Goal: Register for event/course

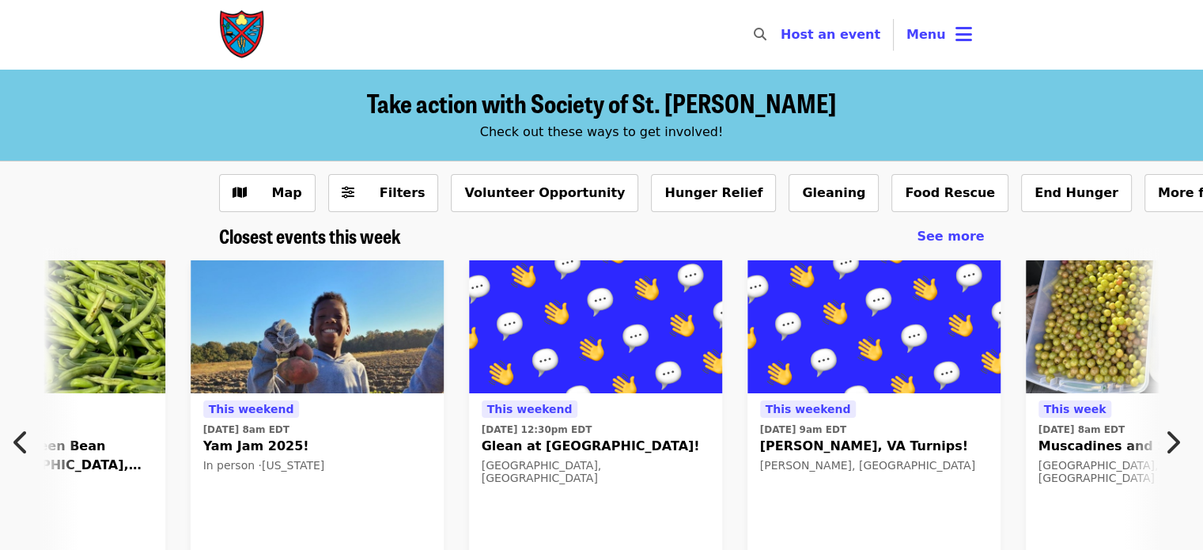
click at [958, 25] on icon "bars icon" at bounding box center [963, 34] width 17 height 23
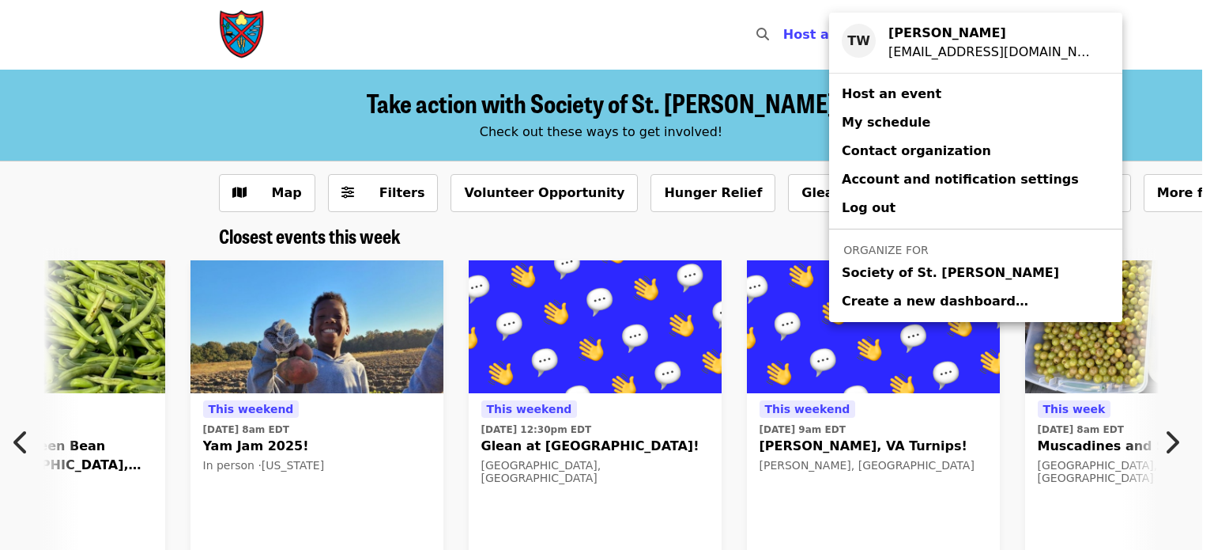
click at [858, 274] on span "Society of St. [PERSON_NAME]" at bounding box center [950, 272] width 217 height 19
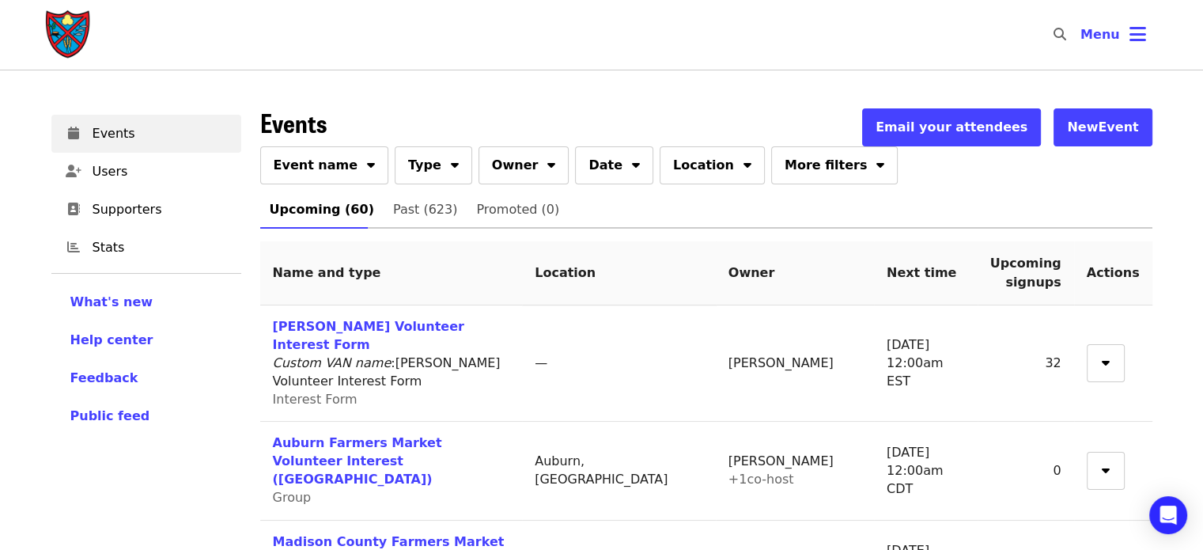
drag, startPoint x: 351, startPoint y: 189, endPoint x: 346, endPoint y: 173, distance: 16.8
click at [346, 173] on div "Event name Type Owner Date Location More filters" at bounding box center [706, 168] width 892 height 44
click at [346, 173] on button "Event name" at bounding box center [324, 165] width 129 height 38
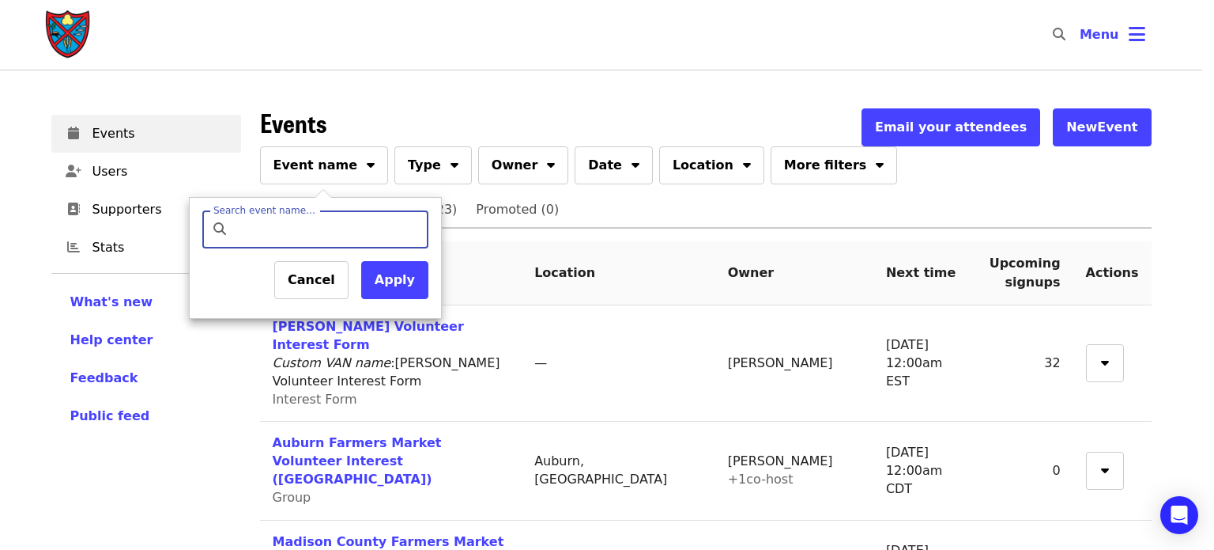
click at [309, 232] on input "Search event name…" at bounding box center [329, 229] width 187 height 38
type input "*******"
click at [388, 281] on button "Apply" at bounding box center [394, 280] width 67 height 38
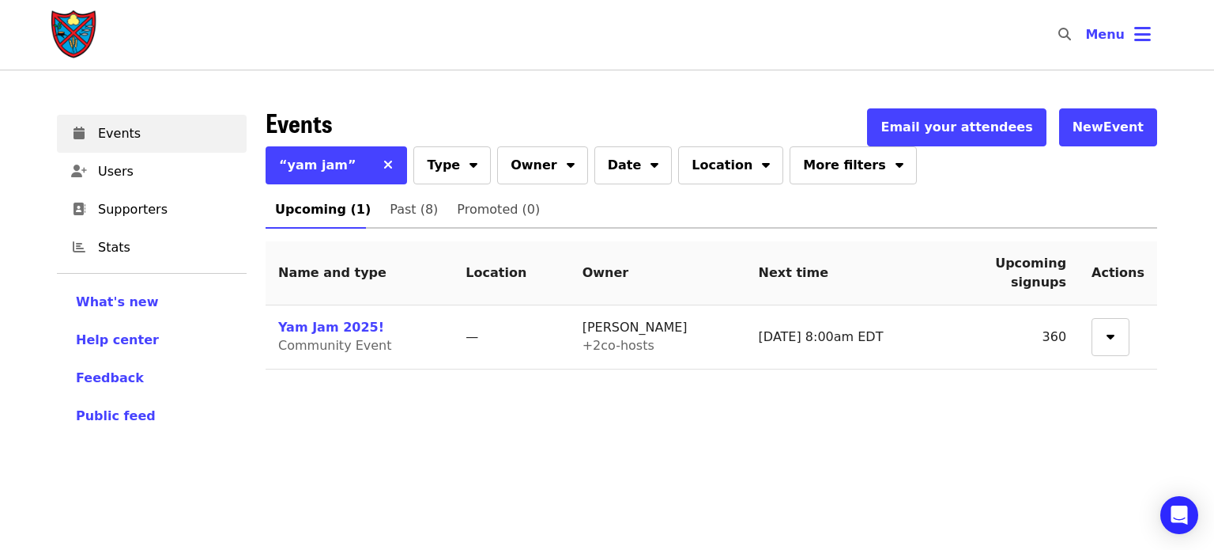
click at [296, 328] on link "Yam Jam 2025!" at bounding box center [331, 326] width 106 height 15
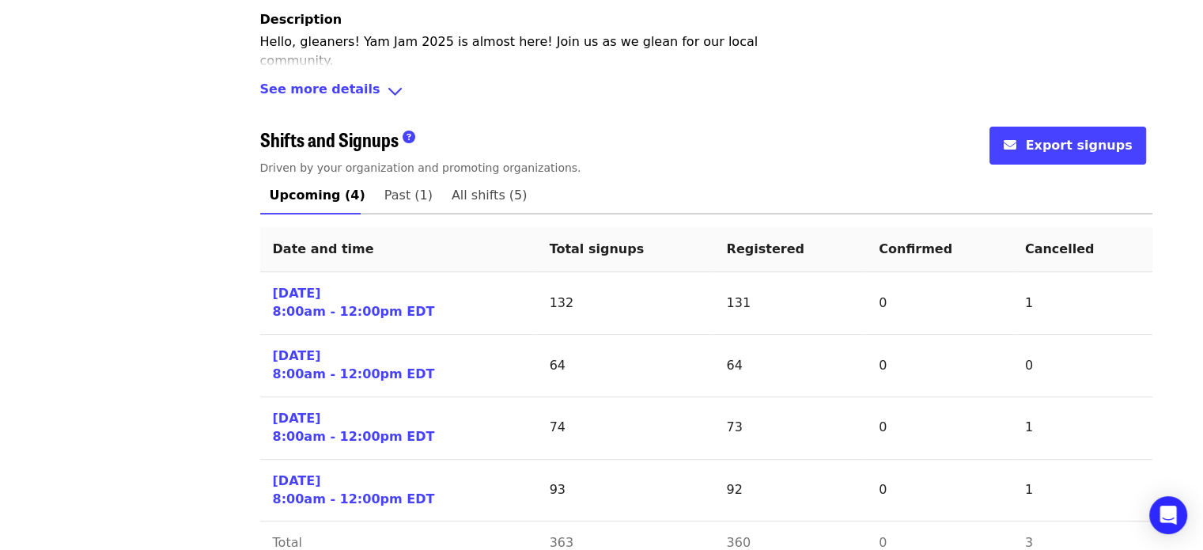
scroll to position [597, 0]
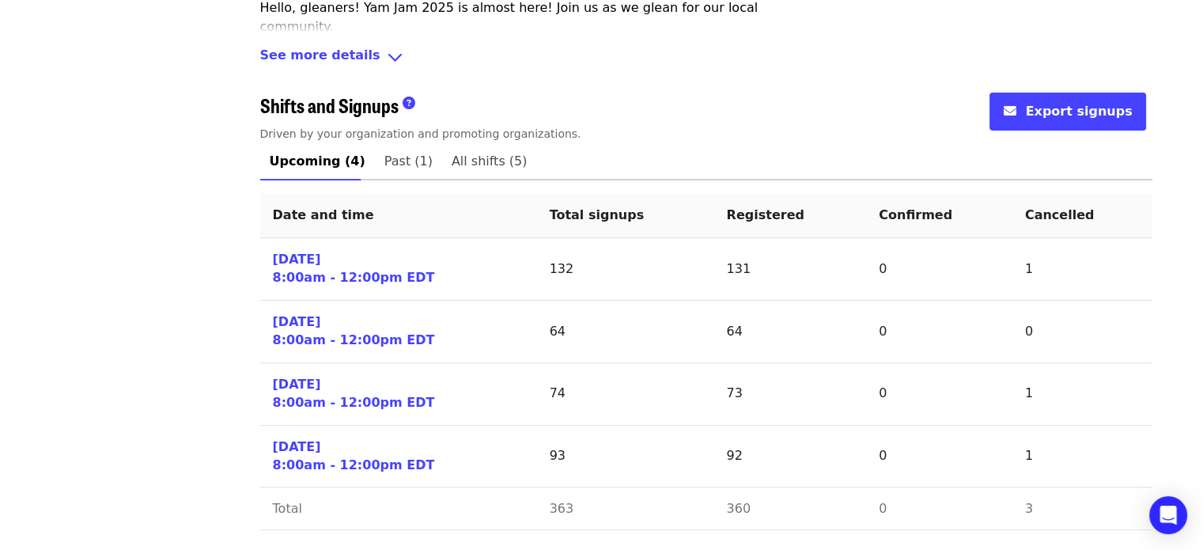
click at [384, 166] on span "Past (1)" at bounding box center [408, 161] width 48 height 22
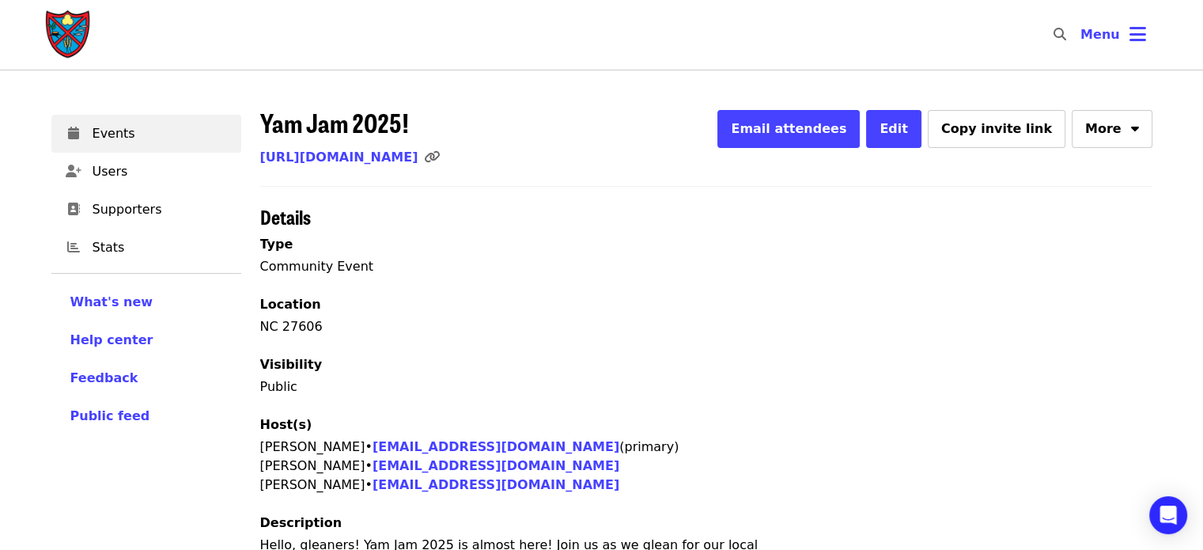
scroll to position [411, 0]
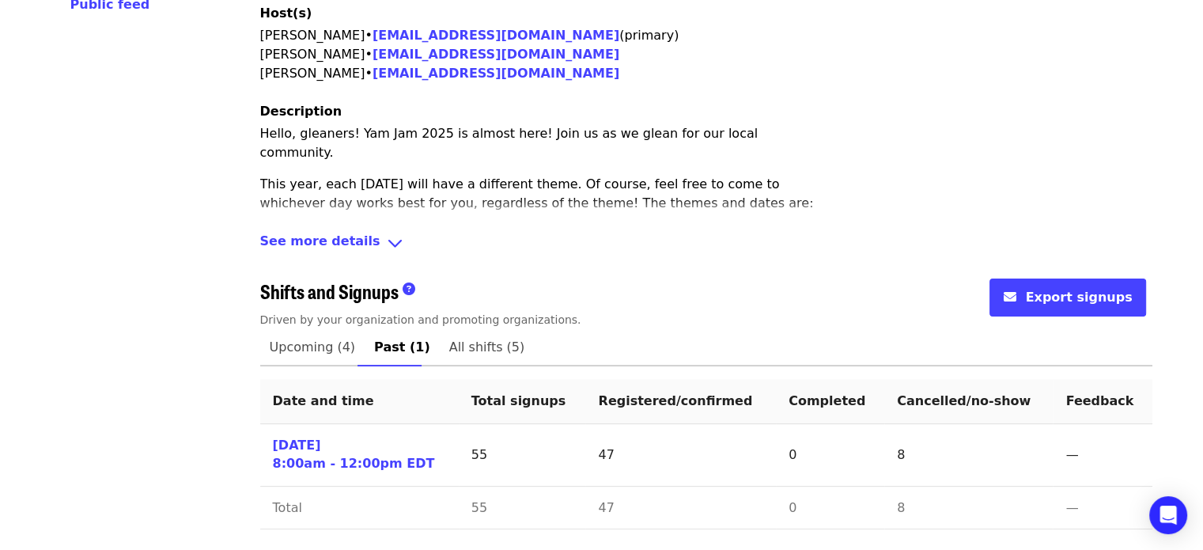
click at [305, 348] on span "Upcoming (4)" at bounding box center [313, 347] width 86 height 22
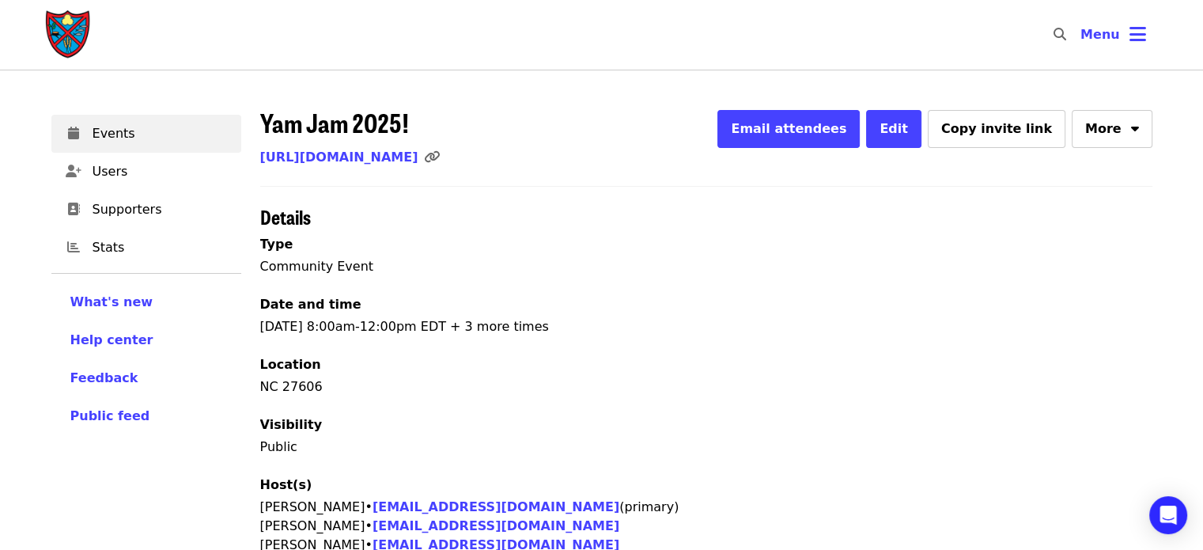
scroll to position [597, 0]
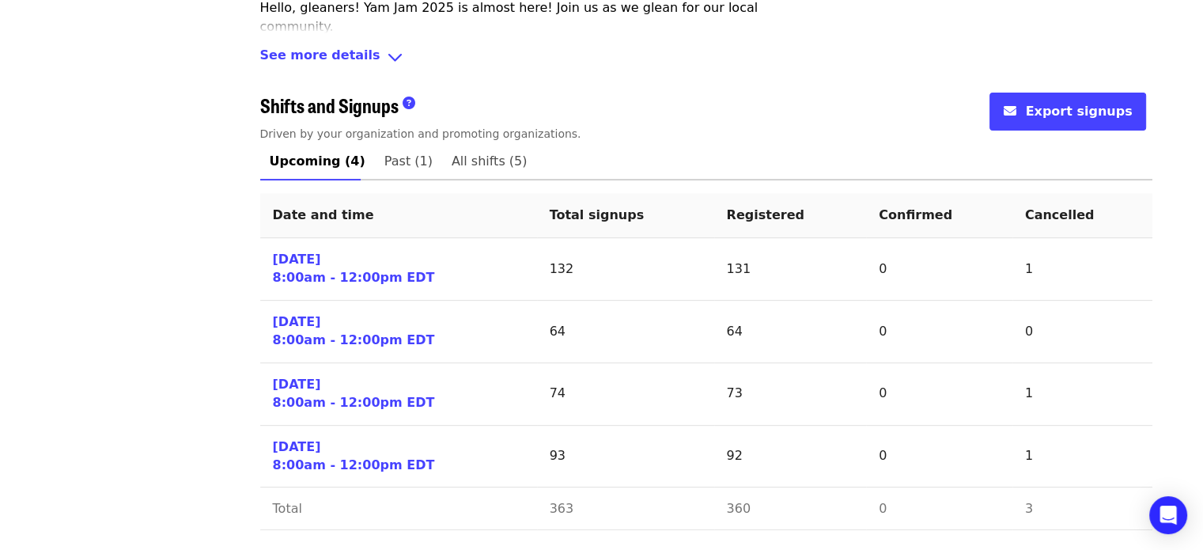
click at [71, 183] on div "Events Users Supporters Stats What's new Help center Feedback Public feed Organ…" at bounding box center [146, 27] width 209 height 1050
